Goal: Use online tool/utility: Utilize a website feature to perform a specific function

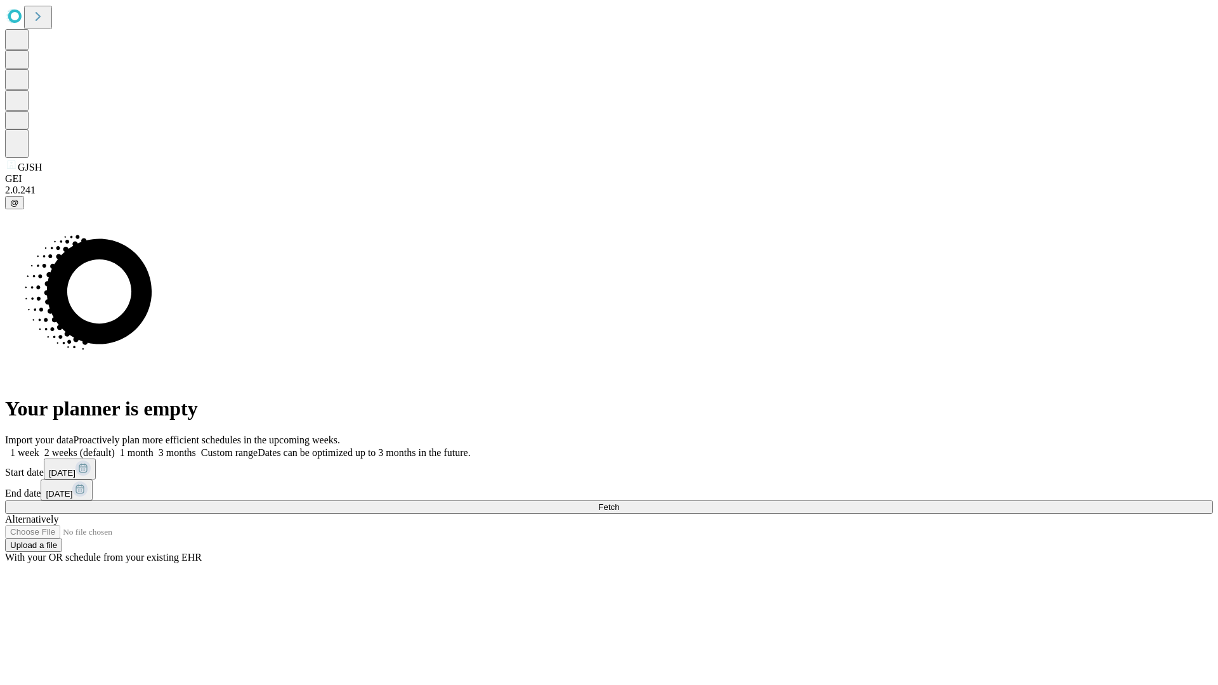
click at [619, 503] on span "Fetch" at bounding box center [608, 508] width 21 height 10
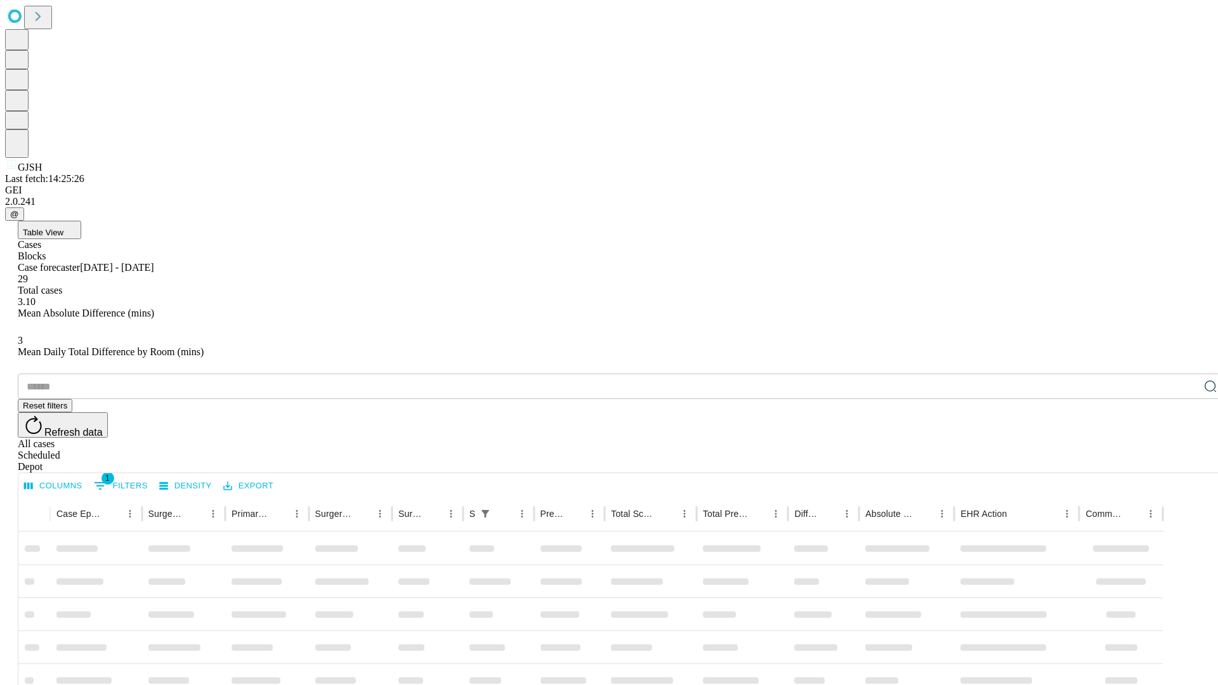
click at [63, 228] on span "Table View" at bounding box center [43, 233] width 41 height 10
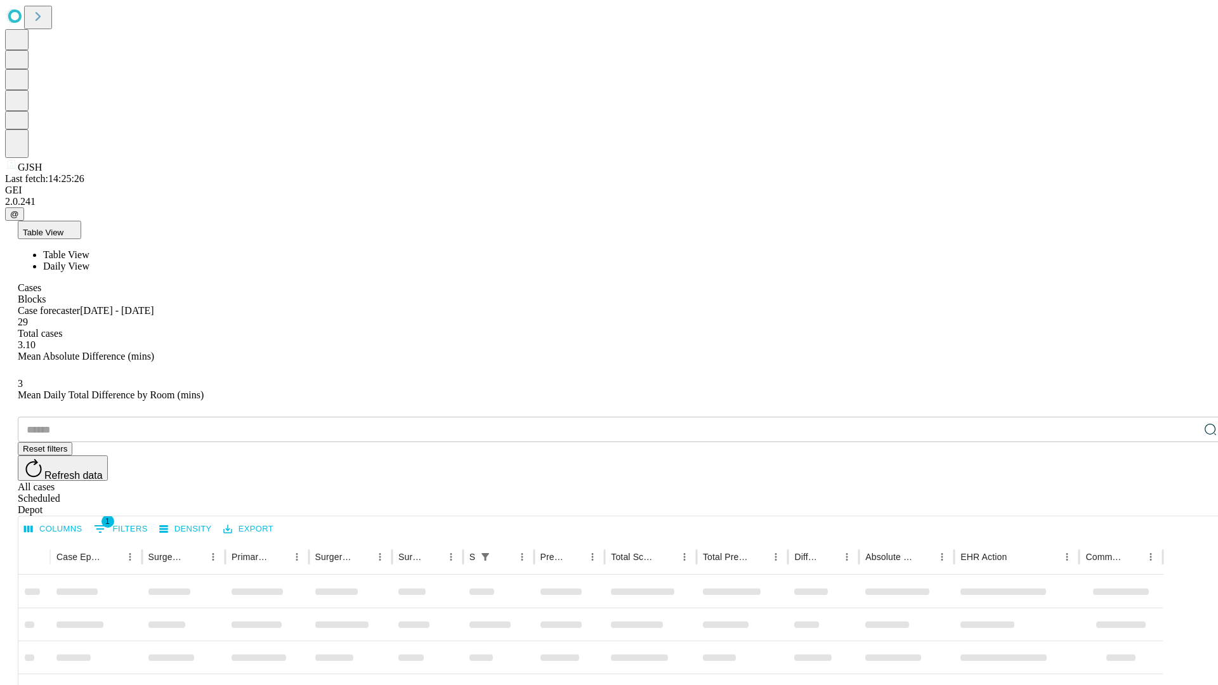
click at [89, 261] on span "Daily View" at bounding box center [66, 266] width 46 height 11
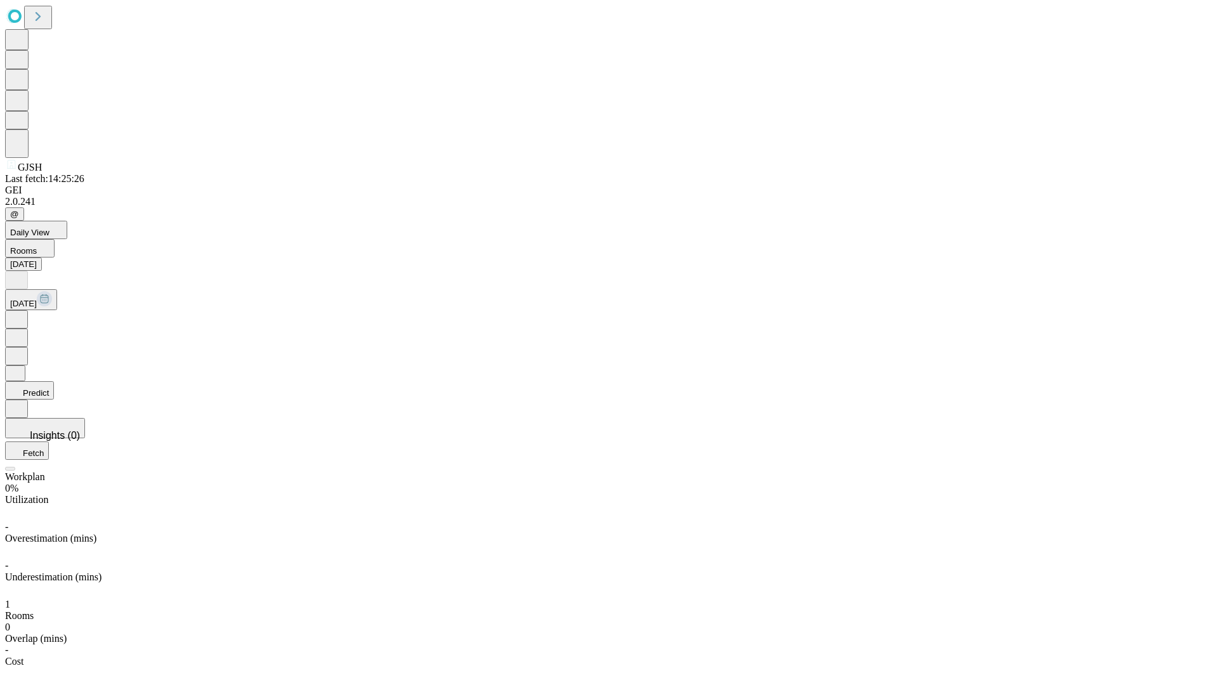
click at [54, 381] on button "Predict" at bounding box center [29, 390] width 49 height 18
